Goal: Information Seeking & Learning: Learn about a topic

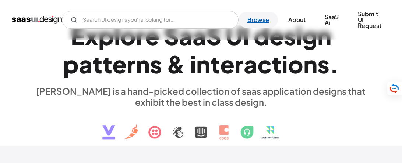
scroll to position [24, 0]
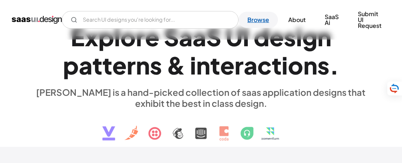
click at [259, 18] on link "Browse" at bounding box center [257, 20] width 39 height 16
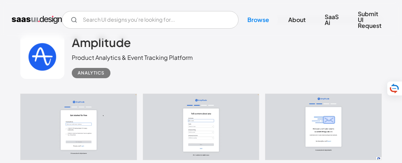
scroll to position [1444, 0]
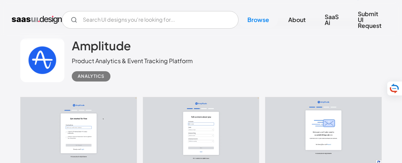
click at [104, 121] on link at bounding box center [200, 130] width 361 height 67
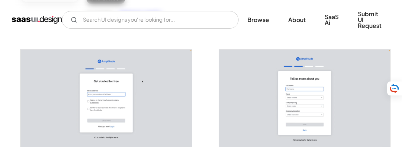
scroll to position [139, 0]
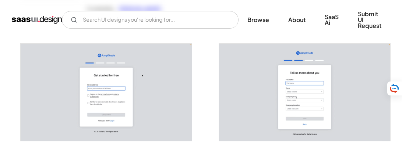
click at [145, 95] on img "open lightbox" at bounding box center [106, 92] width 171 height 97
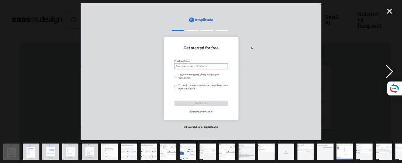
click at [387, 68] on div "next image" at bounding box center [389, 71] width 25 height 137
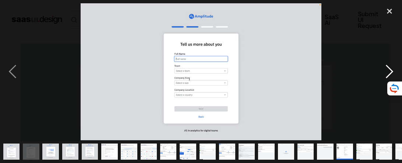
click at [387, 68] on div "next image" at bounding box center [389, 71] width 25 height 137
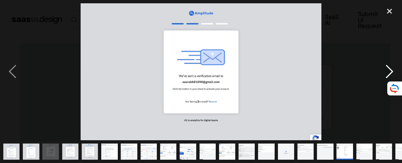
click at [387, 68] on div "next image" at bounding box center [389, 71] width 25 height 137
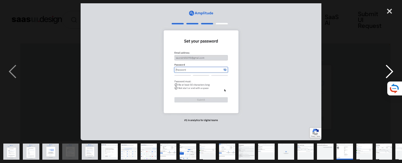
click at [387, 68] on div "next image" at bounding box center [389, 71] width 25 height 137
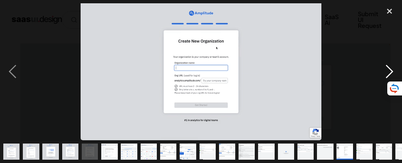
click at [387, 68] on div "next image" at bounding box center [389, 71] width 25 height 137
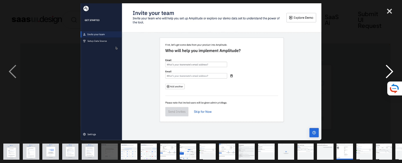
click at [387, 68] on div "next image" at bounding box center [389, 71] width 25 height 137
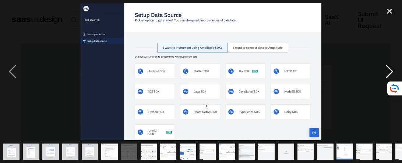
click at [387, 68] on div "next image" at bounding box center [389, 71] width 25 height 137
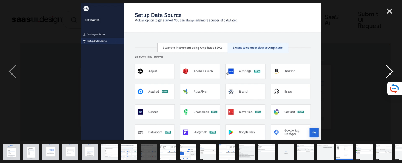
click at [387, 68] on div "next image" at bounding box center [389, 71] width 25 height 137
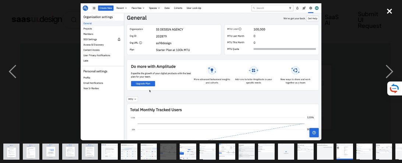
click at [390, 12] on div "close lightbox" at bounding box center [389, 11] width 25 height 16
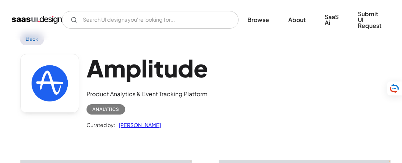
scroll to position [0, 0]
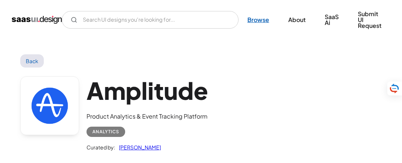
click at [256, 20] on link "Browse" at bounding box center [257, 20] width 39 height 16
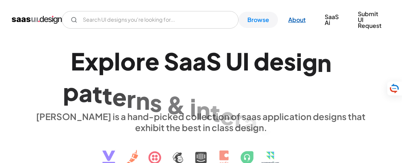
click at [301, 21] on link "About" at bounding box center [296, 20] width 35 height 16
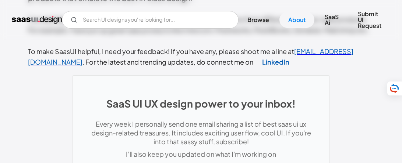
scroll to position [237, 0]
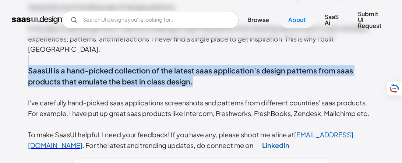
drag, startPoint x: 129, startPoint y: 67, endPoint x: 52, endPoint y: 54, distance: 78.7
click at [52, 54] on div "Hi, My name is Rakesh Mondal . I am a digital product designer specialized in s…" at bounding box center [201, 66] width 346 height 170
click at [263, 20] on link "Browse" at bounding box center [257, 20] width 39 height 16
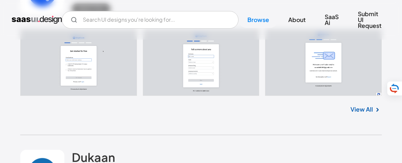
scroll to position [1518, 0]
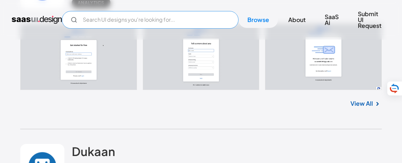
click at [156, 19] on input "Email Form" at bounding box center [150, 20] width 176 height 18
type input "j"
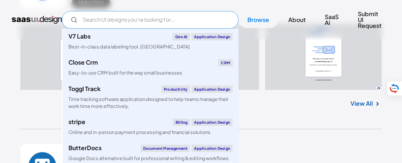
type input "k"
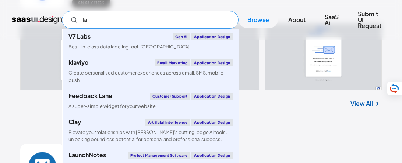
type input "l"
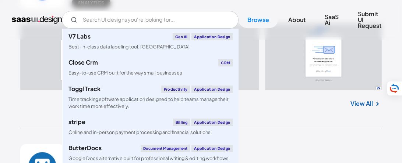
click at [304, 90] on div "View All" at bounding box center [200, 102] width 361 height 24
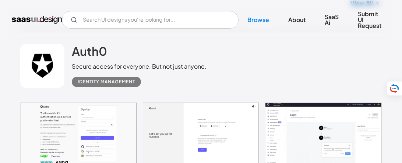
scroll to position [2147, 0]
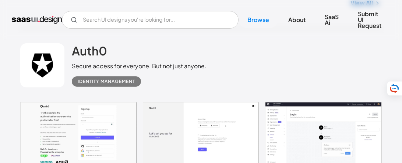
drag, startPoint x: 71, startPoint y: 55, endPoint x: 214, endPoint y: 57, distance: 143.8
click at [214, 57] on div "Auth0 Secure access for everyone. But not just anyone. Identity Management" at bounding box center [200, 66] width 361 height 74
click at [231, 57] on div "Auth0 Secure access for everyone. But not just anyone. Identity Management" at bounding box center [200, 66] width 361 height 74
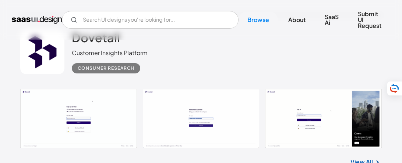
scroll to position [8533, 0]
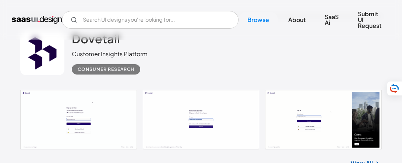
click at [118, 101] on link at bounding box center [200, 120] width 361 height 60
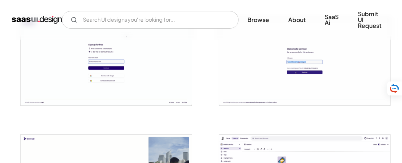
scroll to position [162, 0]
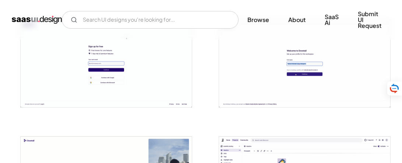
click at [147, 94] on img "open lightbox" at bounding box center [106, 64] width 171 height 87
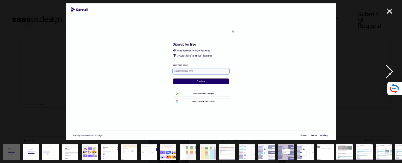
click at [390, 71] on div "next image" at bounding box center [389, 71] width 25 height 137
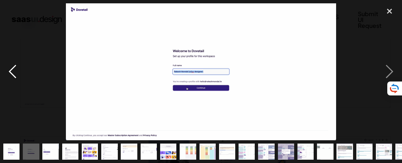
click at [15, 73] on div "previous image" at bounding box center [12, 71] width 25 height 137
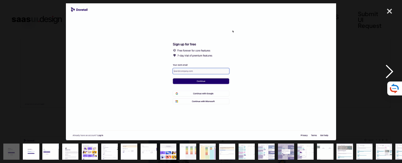
click at [388, 68] on div "next image" at bounding box center [389, 71] width 25 height 137
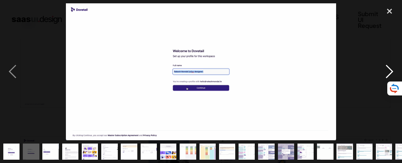
click at [381, 63] on div "next image" at bounding box center [389, 71] width 25 height 137
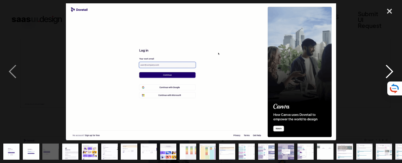
click at [386, 66] on div "next image" at bounding box center [389, 71] width 25 height 137
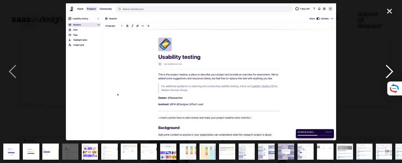
click at [386, 66] on div "next image" at bounding box center [389, 71] width 25 height 137
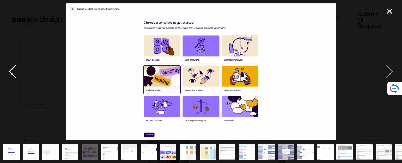
click at [15, 72] on div "previous image" at bounding box center [12, 71] width 25 height 137
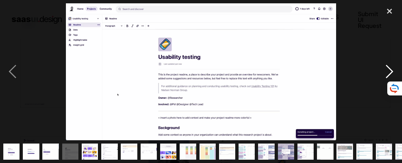
click at [390, 72] on div "next image" at bounding box center [389, 71] width 25 height 137
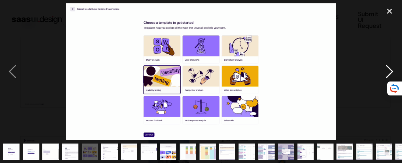
click at [390, 72] on div "next image" at bounding box center [389, 71] width 25 height 137
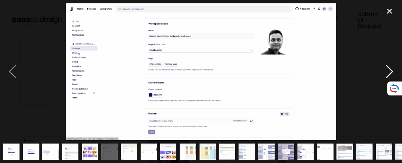
click at [389, 71] on div "next image" at bounding box center [389, 71] width 25 height 137
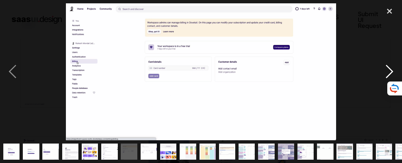
click at [389, 71] on div "next image" at bounding box center [389, 71] width 25 height 137
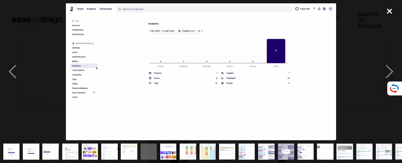
click at [383, 10] on div "close lightbox" at bounding box center [389, 11] width 25 height 16
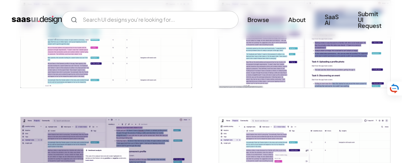
scroll to position [879, 0]
